Goal: Task Accomplishment & Management: Manage account settings

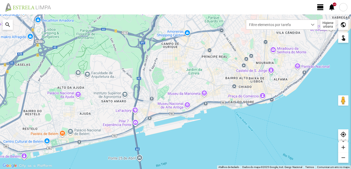
click at [322, 7] on span "view_day" at bounding box center [321, 7] width 8 height 8
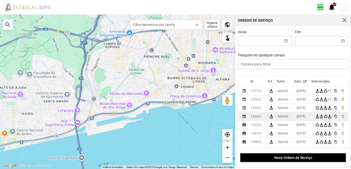
click at [297, 117] on td "[DATE]" at bounding box center [304, 116] width 19 height 8
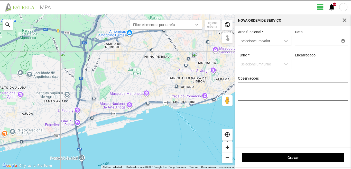
type input "[DATE]"
type textarea "39-baixa 47-36-50-descanso 10-25-44-ferias ao serviço-6-17-22-45-49"
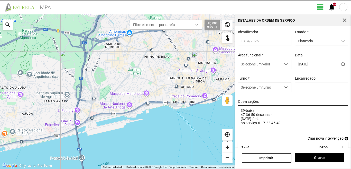
type input "[PERSON_NAME]"
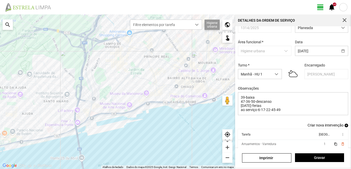
scroll to position [32, 0]
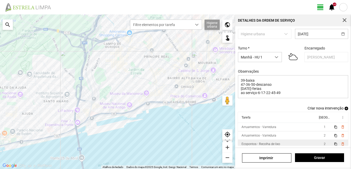
click at [302, 144] on td "Ecopontos - Recolha de lixo" at bounding box center [278, 144] width 80 height 8
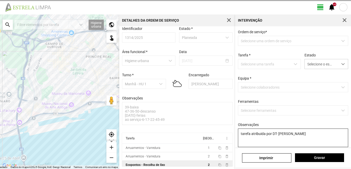
scroll to position [5, 0]
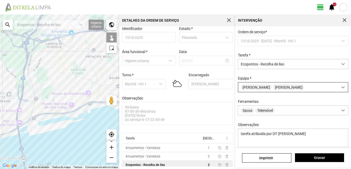
click at [263, 92] on div "José Seixas Luís Nunes" at bounding box center [288, 87] width 100 height 10
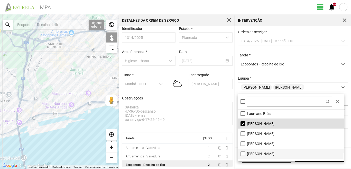
scroll to position [43, 0]
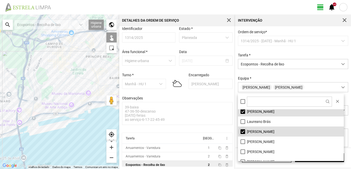
click at [244, 131] on li "[PERSON_NAME]" at bounding box center [291, 131] width 106 height 10
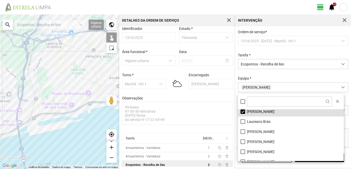
click at [74, 89] on div at bounding box center [59, 91] width 119 height 154
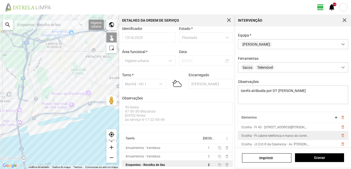
scroll to position [46, 0]
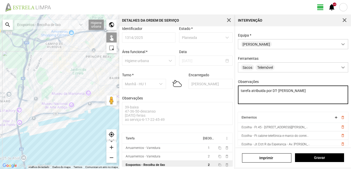
click at [241, 97] on textarea "tarefa atribuida por DT- Mariana" at bounding box center [293, 94] width 111 height 19
click at [293, 90] on textarea "tarefa atribuida por DT- Mariana" at bounding box center [293, 94] width 111 height 19
type textarea "tarefa atribuida por DT- Mariana- condutor marco-ajudante-nabais"
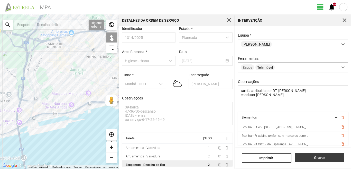
click at [312, 155] on button "Gravar" at bounding box center [319, 157] width 49 height 9
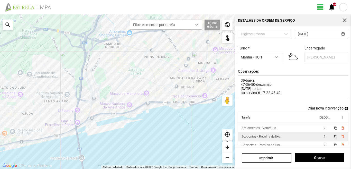
scroll to position [11, 0]
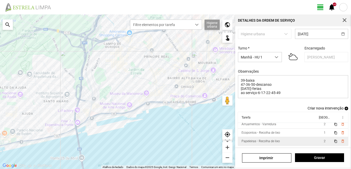
click at [301, 142] on td "Papeleiras - Recolha de lixo" at bounding box center [278, 141] width 80 height 8
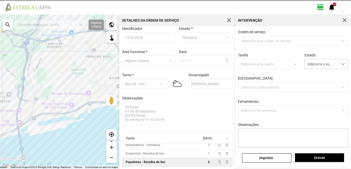
scroll to position [5, 0]
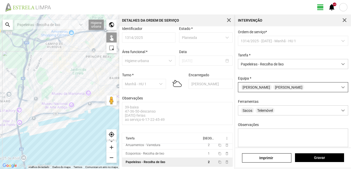
click at [290, 88] on div "José Seixas Luís Nunes" at bounding box center [288, 87] width 100 height 10
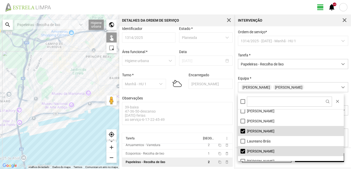
scroll to position [51, 0]
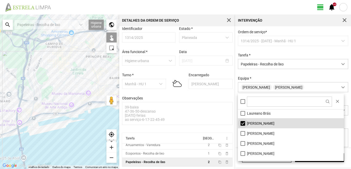
click at [244, 124] on li "[PERSON_NAME]" at bounding box center [291, 123] width 106 height 10
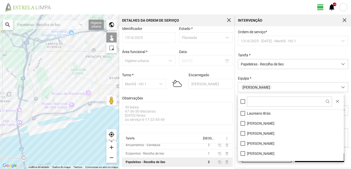
click at [73, 94] on div at bounding box center [59, 91] width 119 height 154
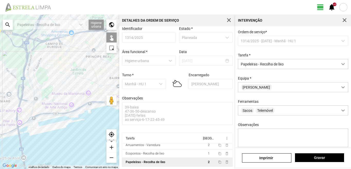
click at [73, 94] on div at bounding box center [59, 91] width 119 height 154
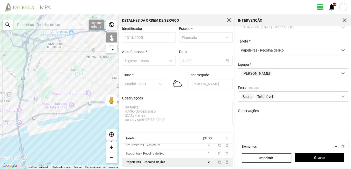
scroll to position [26, 0]
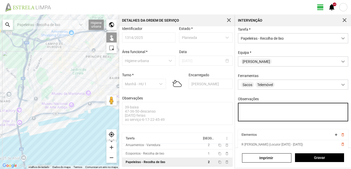
click at [242, 110] on textarea "Observações" at bounding box center [293, 112] width 111 height 19
type textarea "condutor marco -ajudante nabais"
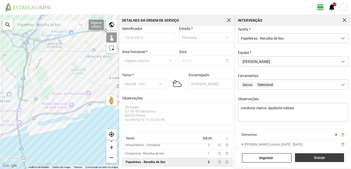
click at [312, 155] on button "Gravar" at bounding box center [319, 157] width 49 height 9
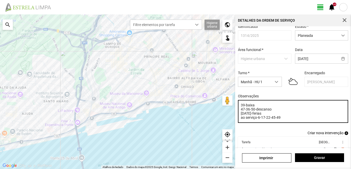
click at [281, 119] on textarea "39-baixa 47-36-50-descanso 10-25-44-ferias ao serviço-6-17-22-45-49" at bounding box center [293, 111] width 111 height 23
click at [251, 111] on textarea "39-baixa 47-36-50-descanso 10-25-44-ferias ao serviço-6-17-22-45" at bounding box center [293, 111] width 111 height 23
click at [280, 120] on textarea "39-baixa 47-36-49-50-descanso [DATE]-ferias ao serviço-6-17-22-45" at bounding box center [293, 111] width 111 height 23
type textarea "39-baixa 47-36-49-50-descanso [DATE]-ferias ao serviço-6-17-22-45"
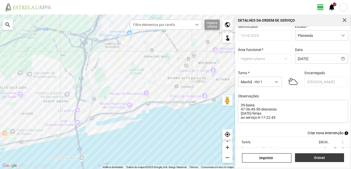
click at [321, 157] on span "Gravar" at bounding box center [320, 157] width 44 height 4
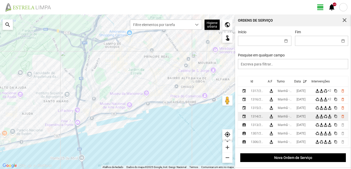
click at [306, 117] on div "[DATE]" at bounding box center [301, 116] width 9 height 4
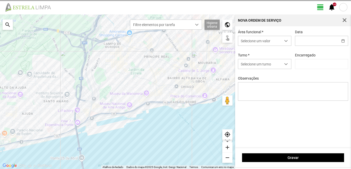
type input "[DATE]"
type textarea "39-baixa 47-36-49-50-descanso [DATE]-ferias ao serviço-6-17-22-45"
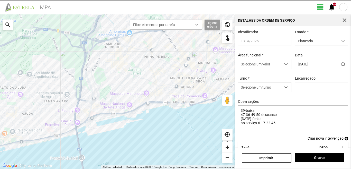
type input "[PERSON_NAME]"
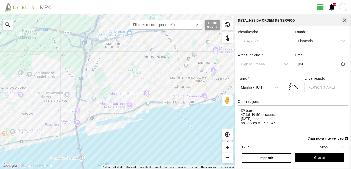
click at [344, 18] on span "button" at bounding box center [345, 20] width 5 height 5
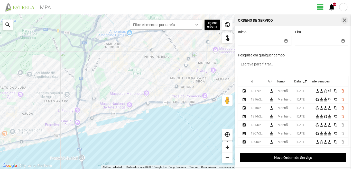
click at [344, 18] on span "button" at bounding box center [345, 20] width 5 height 5
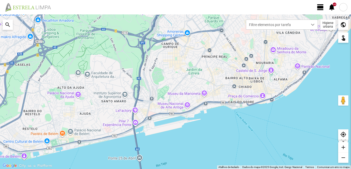
click at [318, 5] on span "view_day" at bounding box center [321, 7] width 8 height 8
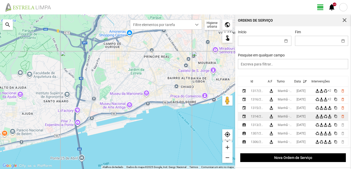
click at [298, 116] on td "[DATE]" at bounding box center [304, 116] width 19 height 8
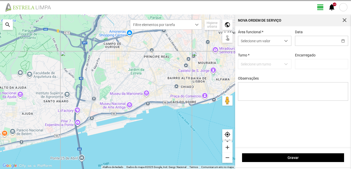
type input "[DATE]"
type input "[PERSON_NAME]"
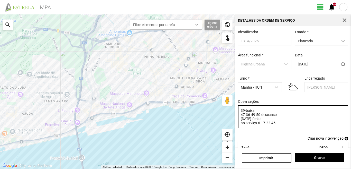
click at [246, 116] on textarea "39-baixa 47-36-49-50-descanso [DATE]-ferias ao serviço-6-17-22-45" at bounding box center [293, 116] width 111 height 23
click at [273, 117] on textarea "39-baixa 36-49-50-descanso [DATE]-ferias ao serviço-6-17-22-45" at bounding box center [293, 116] width 111 height 23
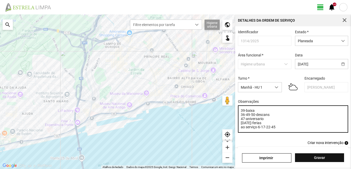
type textarea "39-baixa 36-49-50-descans 47-aniversario [DATE]-ferias ao serviço-6-17-22-45"
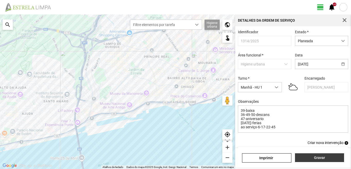
click at [308, 158] on span "Gravar" at bounding box center [320, 157] width 44 height 4
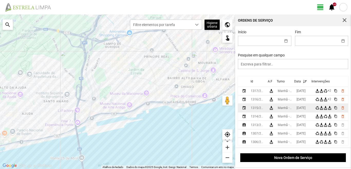
click at [303, 108] on div "[DATE]" at bounding box center [301, 108] width 9 height 4
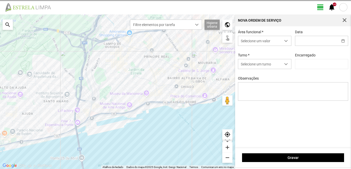
type input "[DATE]"
type textarea "39-baixa 47-aniversario 10-25-ferias 44-folga referente ao dia [DATE] 22-45-fol…"
type input "[PERSON_NAME]"
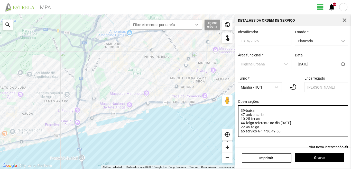
click at [264, 117] on textarea "39-baixa 47-aniversario 10-25-ferias 44-folga referente ao dia [DATE] 22-45-fol…" at bounding box center [293, 121] width 111 height 32
click at [251, 129] on textarea "39-baixa 10-25-ferias 44-folga referente ao dia [DATE] 22-45-folga ao serviço-6…" at bounding box center [293, 121] width 111 height 32
click at [256, 113] on textarea "39-baixa 10-25-ferias 44-folga referente ao dia [DATE] 22-45-47-folga ao serviç…" at bounding box center [293, 121] width 111 height 32
click at [243, 116] on textarea "10-25-ferias 44-folga referente ao dia [DATE] 22-45-47-folga ao serviço-6-17-36…" at bounding box center [293, 121] width 111 height 32
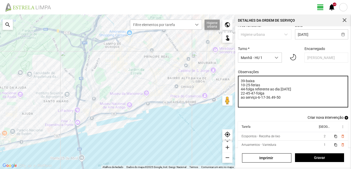
scroll to position [41, 0]
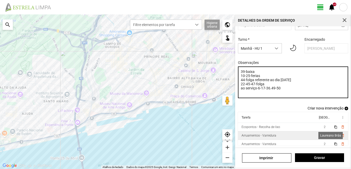
type textarea "39-baixa 10-25-ferias 44-folga referente ao dia [DATE] 22-45-47-folga ao serviç…"
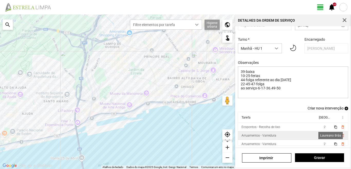
click at [324, 136] on span "1" at bounding box center [325, 136] width 2 height 4
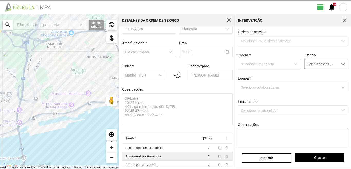
scroll to position [14, 0]
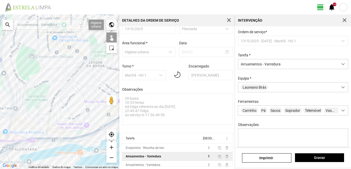
drag, startPoint x: 50, startPoint y: 93, endPoint x: 19, endPoint y: 104, distance: 33.0
click at [19, 104] on div at bounding box center [59, 91] width 119 height 154
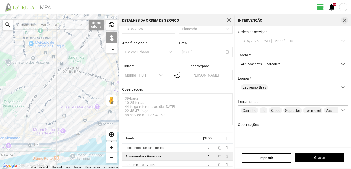
click at [347, 18] on span "button" at bounding box center [345, 20] width 5 height 5
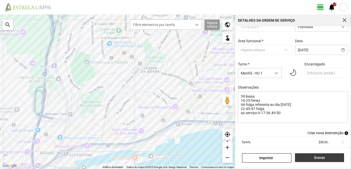
click at [311, 156] on span "Gravar" at bounding box center [320, 157] width 44 height 4
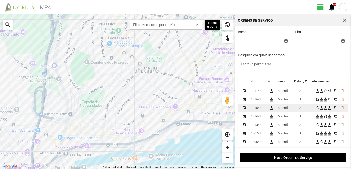
click at [299, 108] on div "[DATE]" at bounding box center [301, 108] width 9 height 4
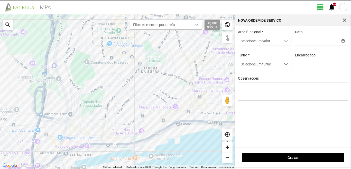
type input "[DATE]"
type textarea "39-baixa 10-25-ferias 44-folga referente ao dia [DATE] 22-45-47-folga ao serviç…"
type input "[PERSON_NAME]"
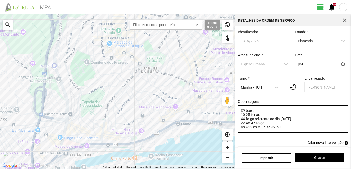
click at [265, 125] on textarea "39-baixa 10-25-ferias 44-folga referente ao dia [DATE] 22-45-47-folga ao serviç…" at bounding box center [293, 118] width 111 height 27
type textarea "39-baixa 10-25-ferias 44-folga referente ao dia [DATE] 22-45-47-descanso ao ser…"
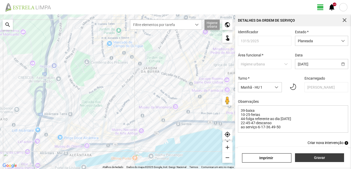
click at [306, 155] on span "Gravar" at bounding box center [320, 157] width 44 height 4
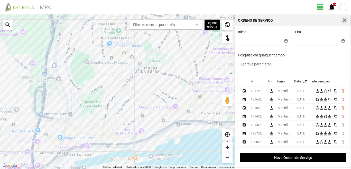
click at [345, 19] on span "button" at bounding box center [345, 20] width 5 height 5
